Goal: Task Accomplishment & Management: Complete application form

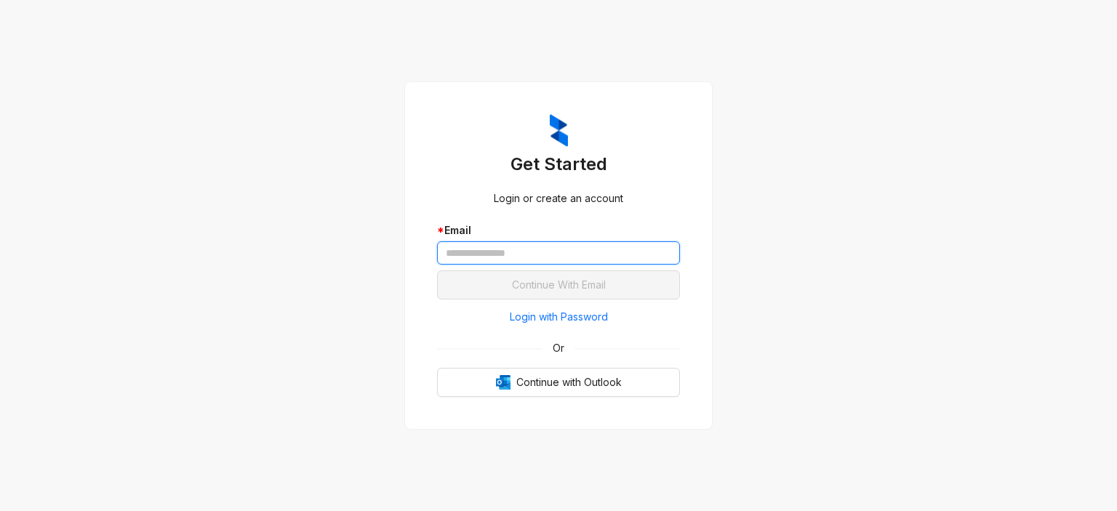
click at [528, 252] on input "text" at bounding box center [558, 252] width 243 height 23
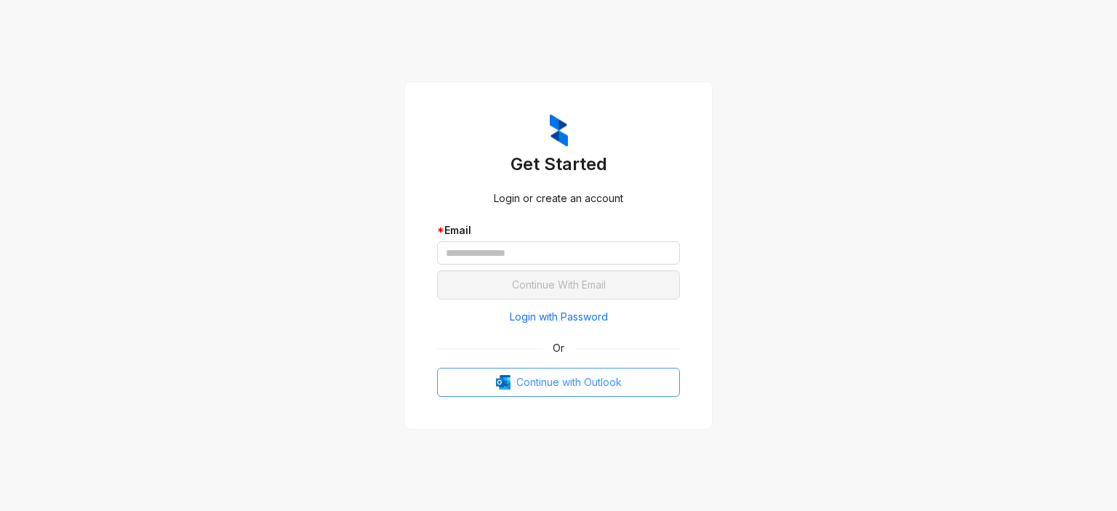
click at [537, 390] on span "Continue with Outlook" at bounding box center [568, 383] width 105 height 16
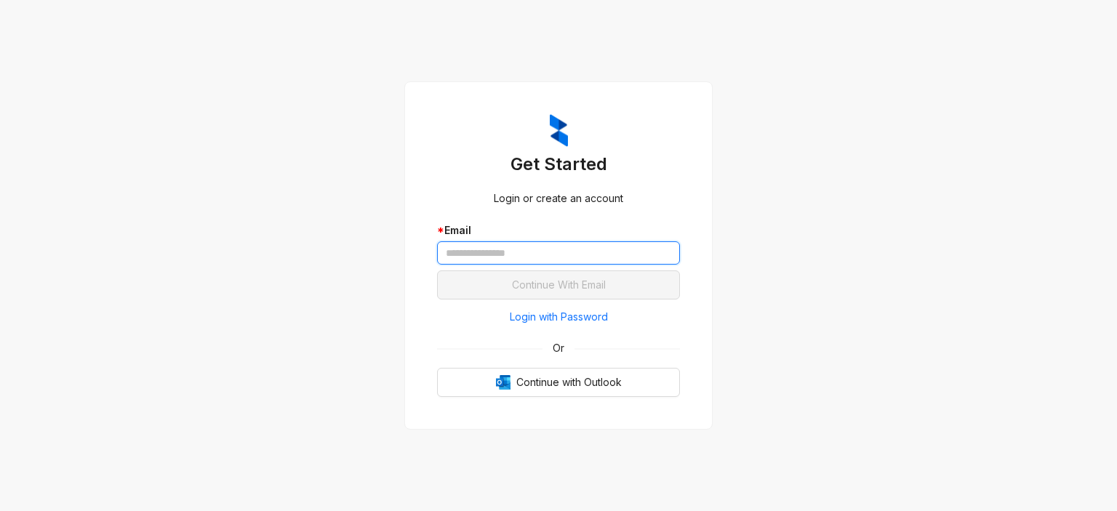
click at [524, 263] on input "text" at bounding box center [558, 252] width 243 height 23
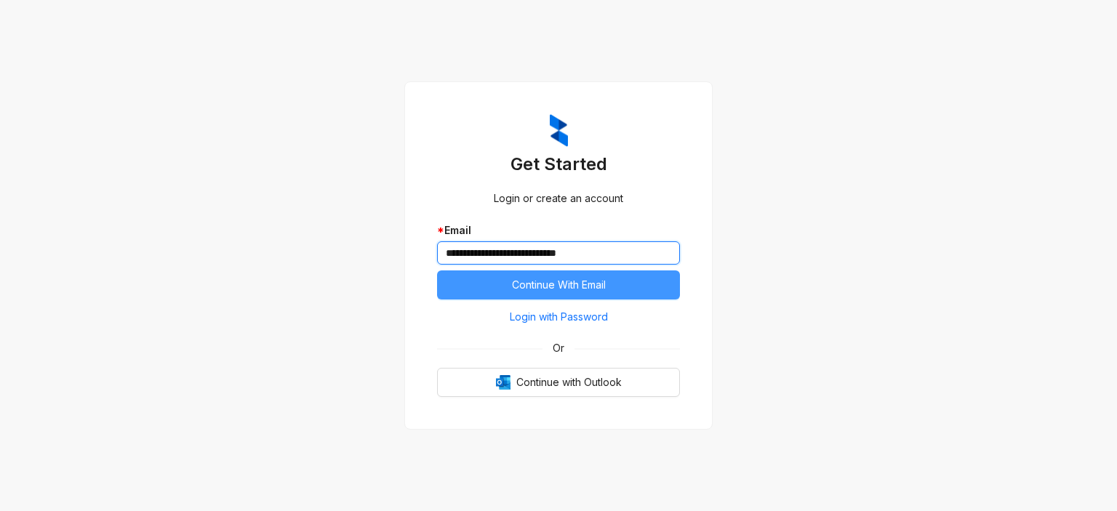
type input "**********"
click at [557, 281] on span "Continue With Email" at bounding box center [559, 285] width 94 height 16
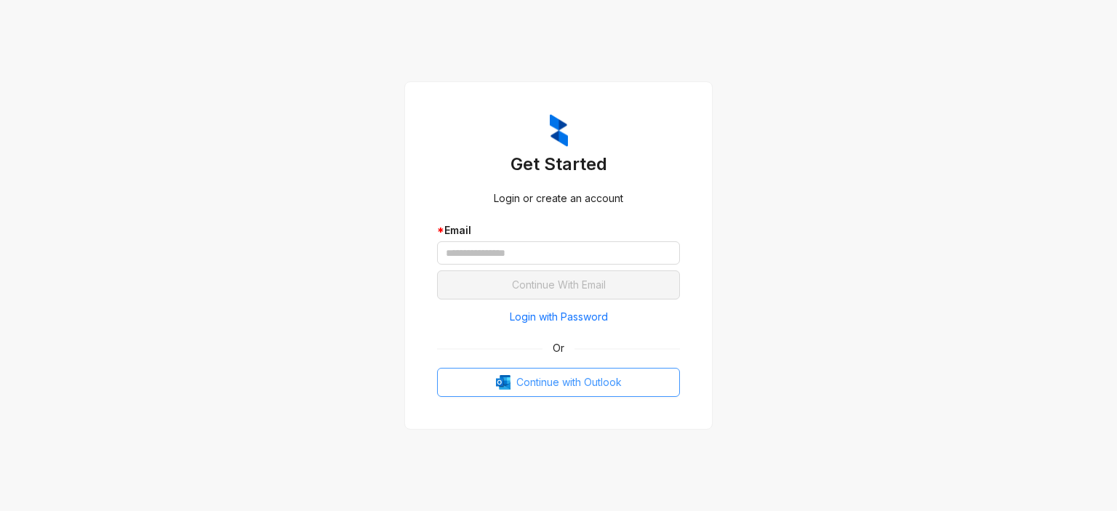
click at [540, 383] on span "Continue with Outlook" at bounding box center [568, 383] width 105 height 16
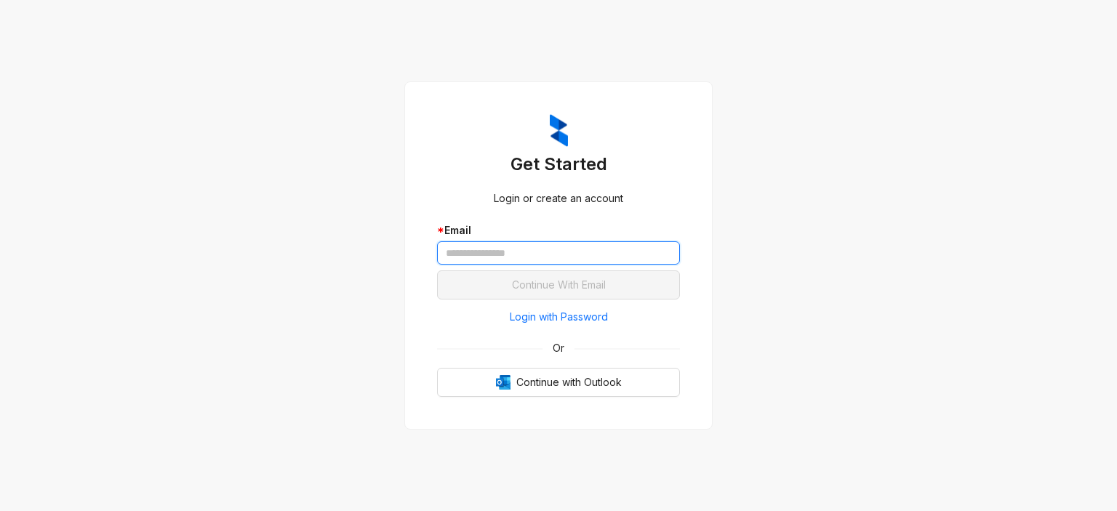
click at [484, 253] on input "text" at bounding box center [558, 252] width 243 height 23
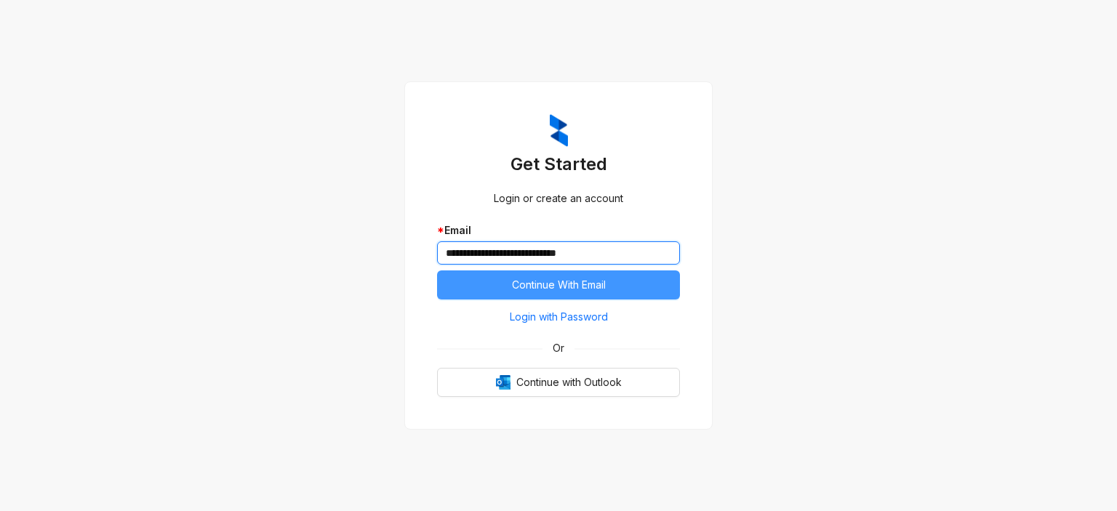
type input "**********"
click at [506, 294] on button "Continue With Email" at bounding box center [558, 285] width 243 height 29
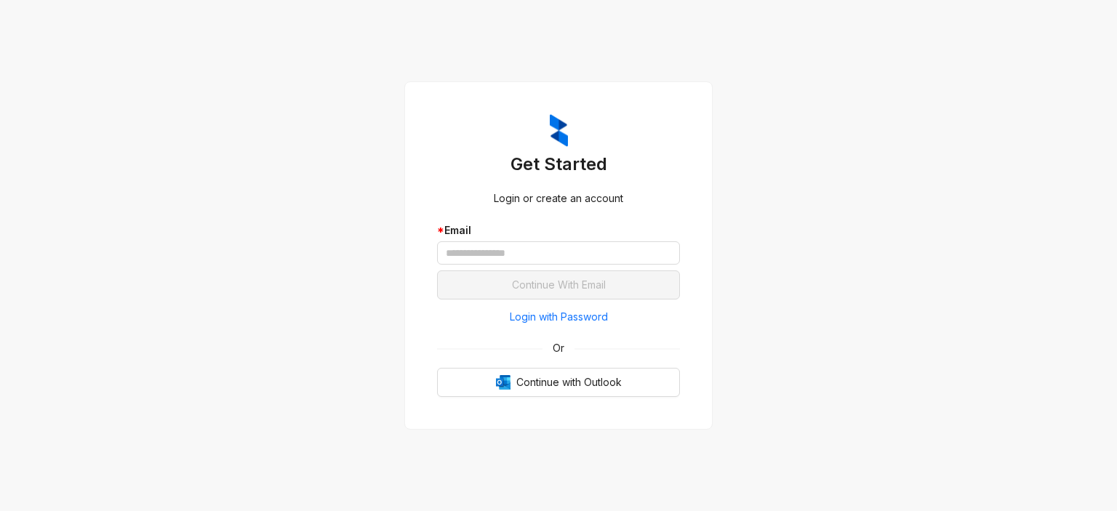
click at [554, 404] on div "Get Started Login or create an account * Email Continue With Email Login with P…" at bounding box center [559, 256] width 278 height 319
click at [548, 393] on button "Continue with Outlook" at bounding box center [558, 382] width 243 height 29
click at [562, 319] on span "Login with Password" at bounding box center [559, 317] width 98 height 16
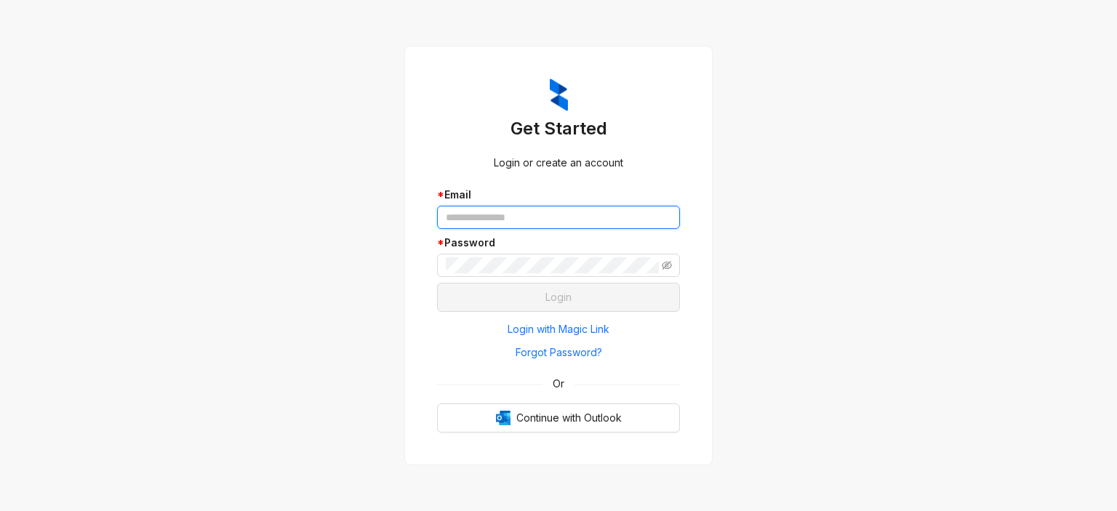
click at [492, 218] on input "text" at bounding box center [558, 217] width 243 height 23
type input "**********"
click at [462, 283] on div "**********" at bounding box center [558, 235] width 243 height 96
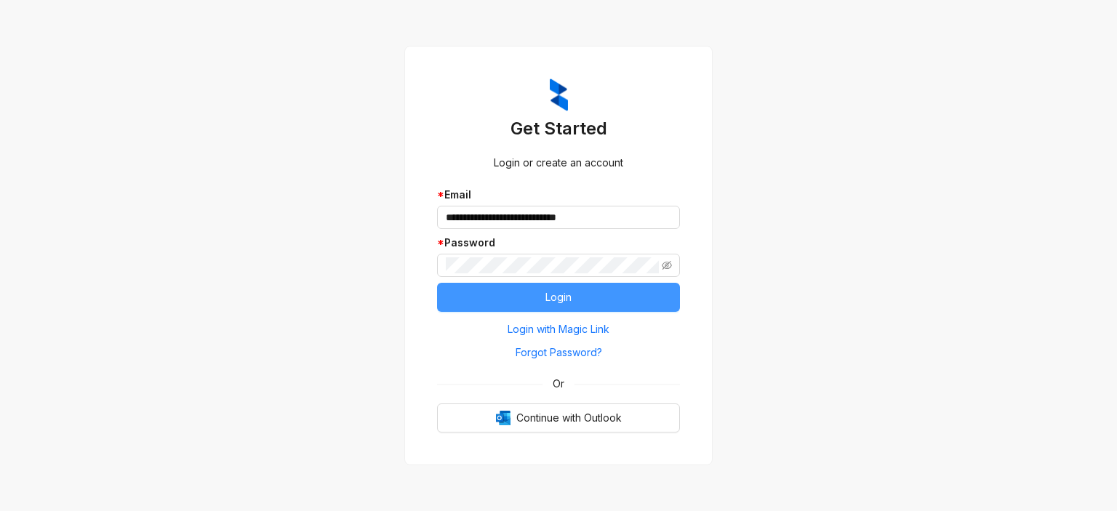
click at [511, 299] on button "Login" at bounding box center [558, 297] width 243 height 29
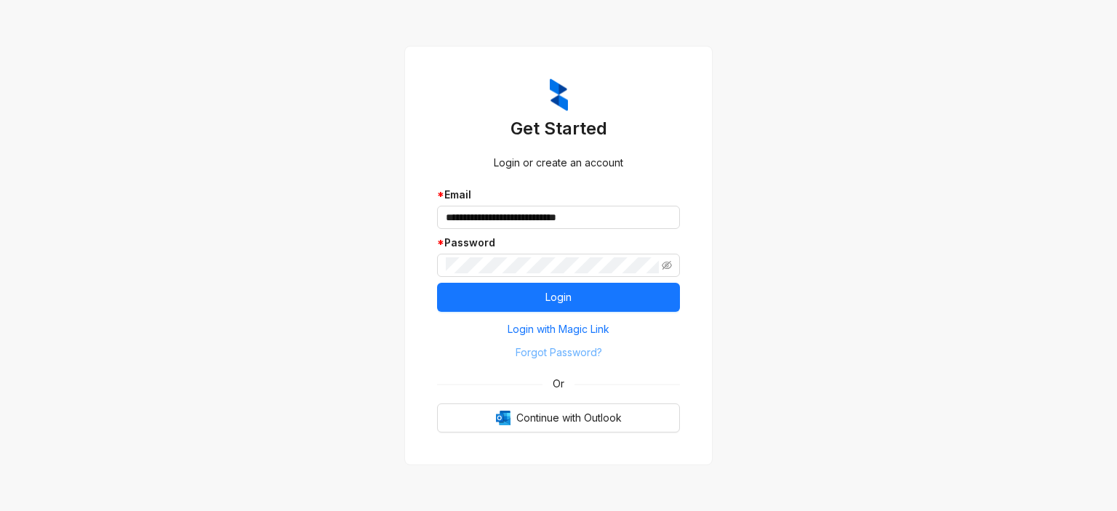
click at [580, 355] on span "Forgot Password?" at bounding box center [559, 353] width 87 height 16
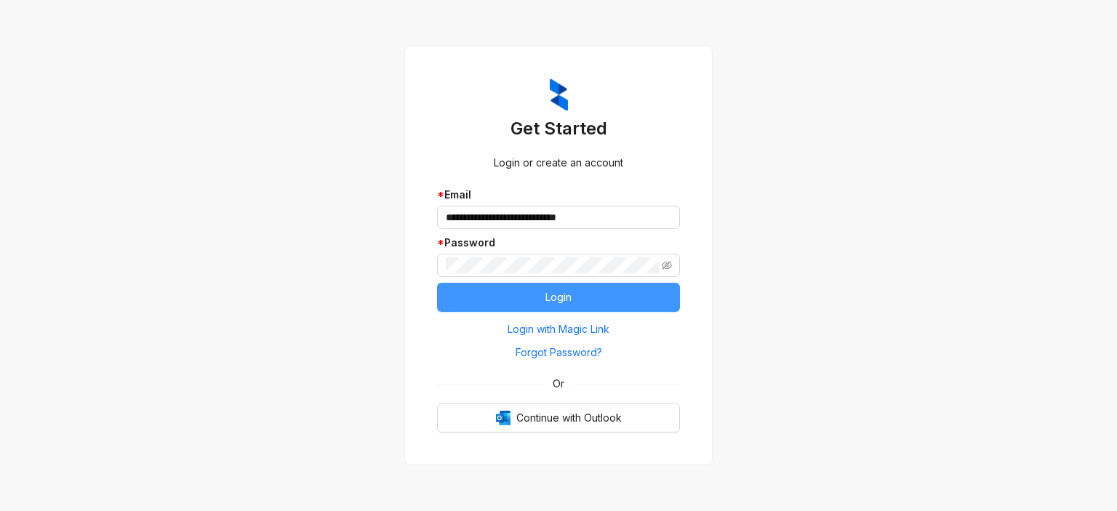
click at [482, 295] on button "Login" at bounding box center [558, 297] width 243 height 29
click at [576, 307] on button "Login" at bounding box center [558, 297] width 243 height 29
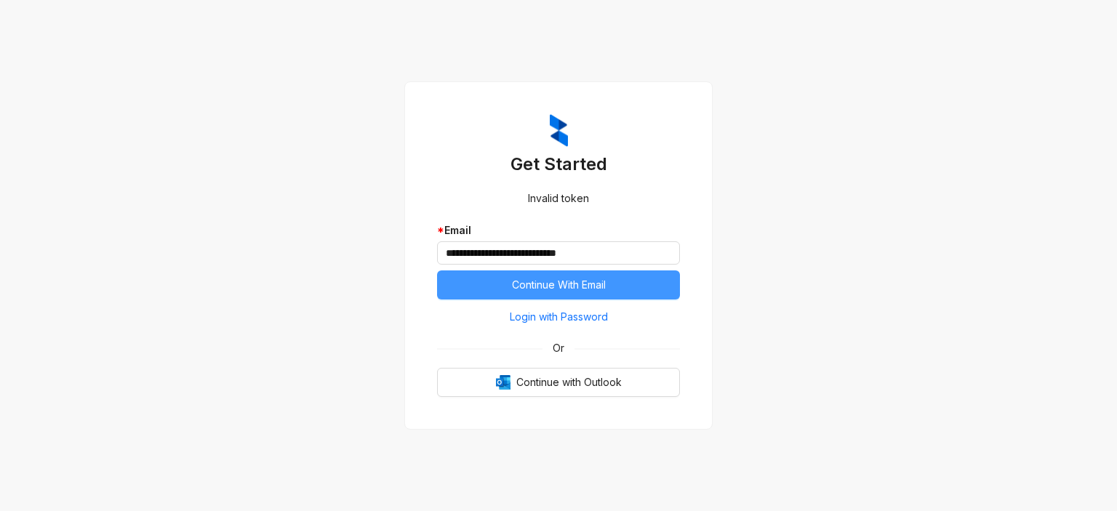
click at [537, 284] on span "Continue With Email" at bounding box center [559, 285] width 94 height 16
click at [569, 289] on span "Continue With Email" at bounding box center [559, 285] width 94 height 16
